Goal: Information Seeking & Learning: Compare options

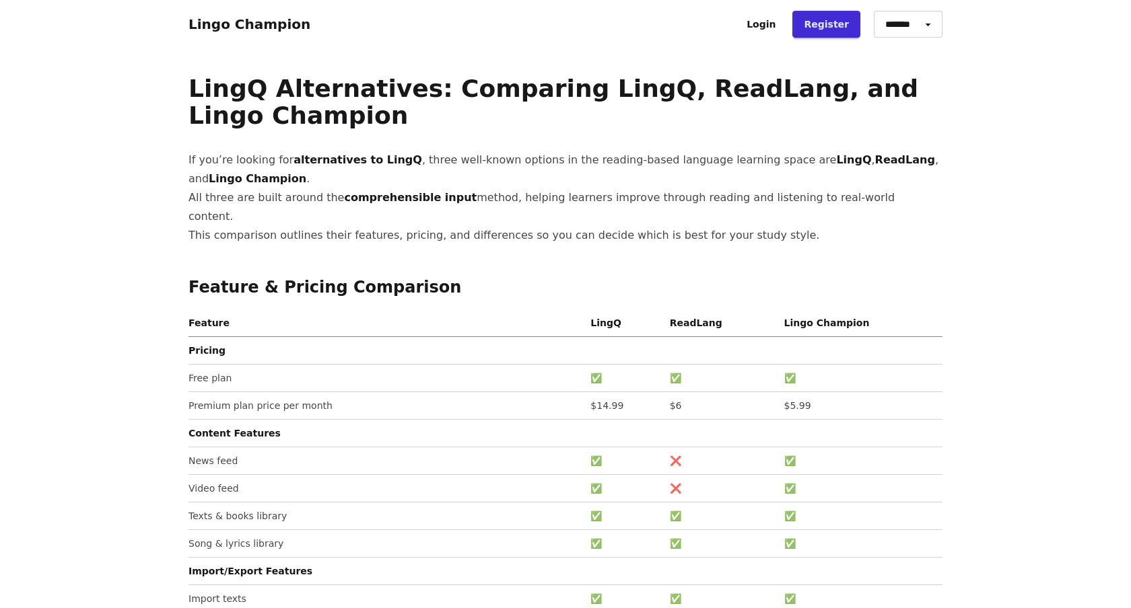
click at [806, 315] on th "Lingo Champion" at bounding box center [861, 326] width 164 height 22
click at [717, 277] on h2 "Feature & Pricing Comparison" at bounding box center [565, 288] width 754 height 22
click at [272, 30] on link "Lingo Champion" at bounding box center [249, 24] width 122 height 16
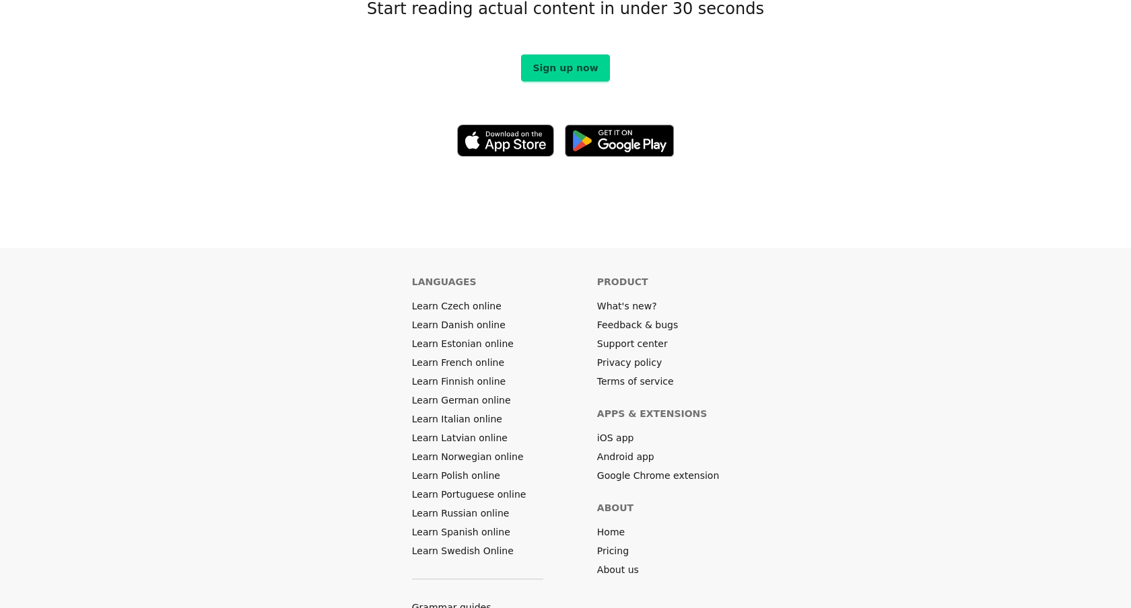
scroll to position [7521, 0]
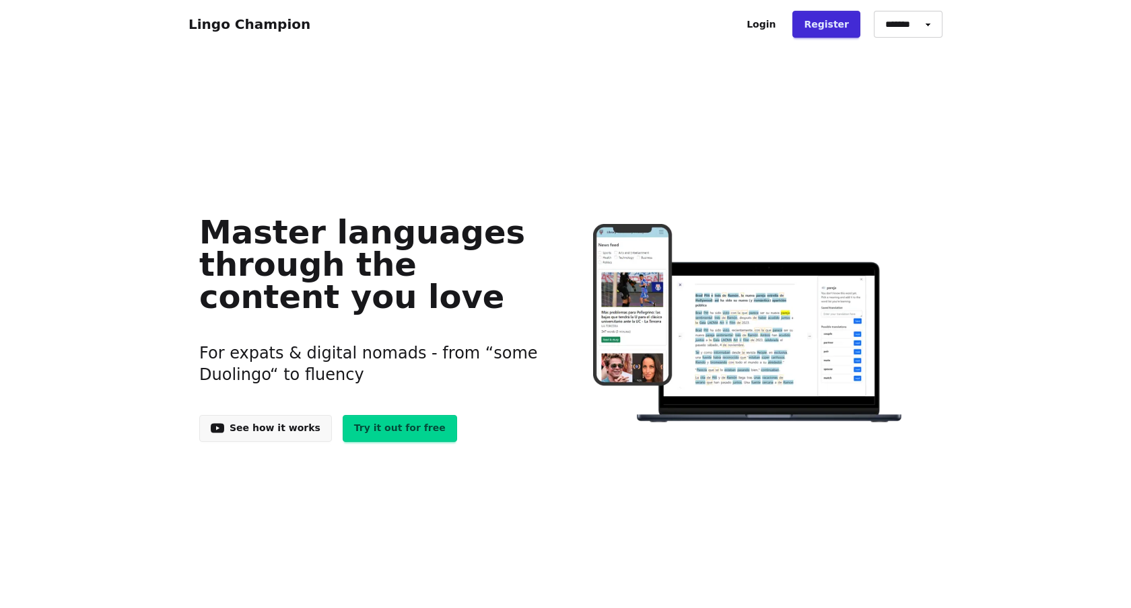
click at [294, 421] on link "See how it works" at bounding box center [265, 428] width 133 height 27
